Goal: Communication & Community: Answer question/provide support

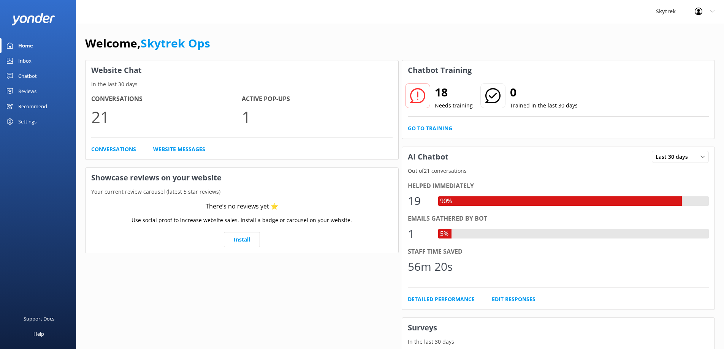
click at [32, 56] on link "Inbox" at bounding box center [38, 60] width 76 height 15
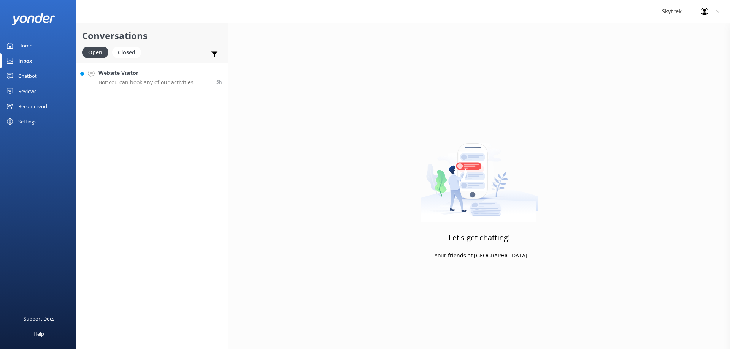
click at [159, 84] on p "Bot: You can book any of our activities online by clicking on the 'Book Now' bu…" at bounding box center [154, 82] width 112 height 7
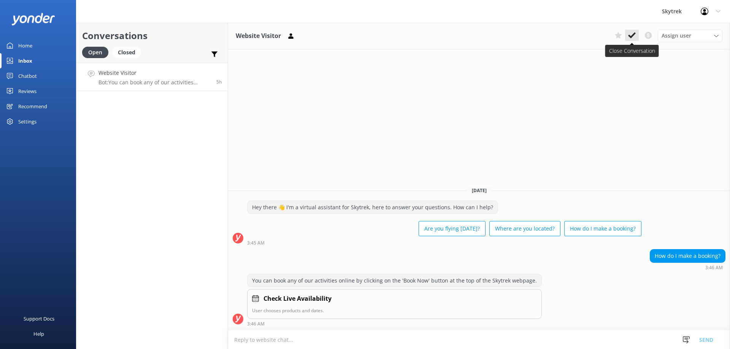
click at [629, 35] on icon at bounding box center [632, 36] width 8 height 8
